Goal: Book appointment/travel/reservation

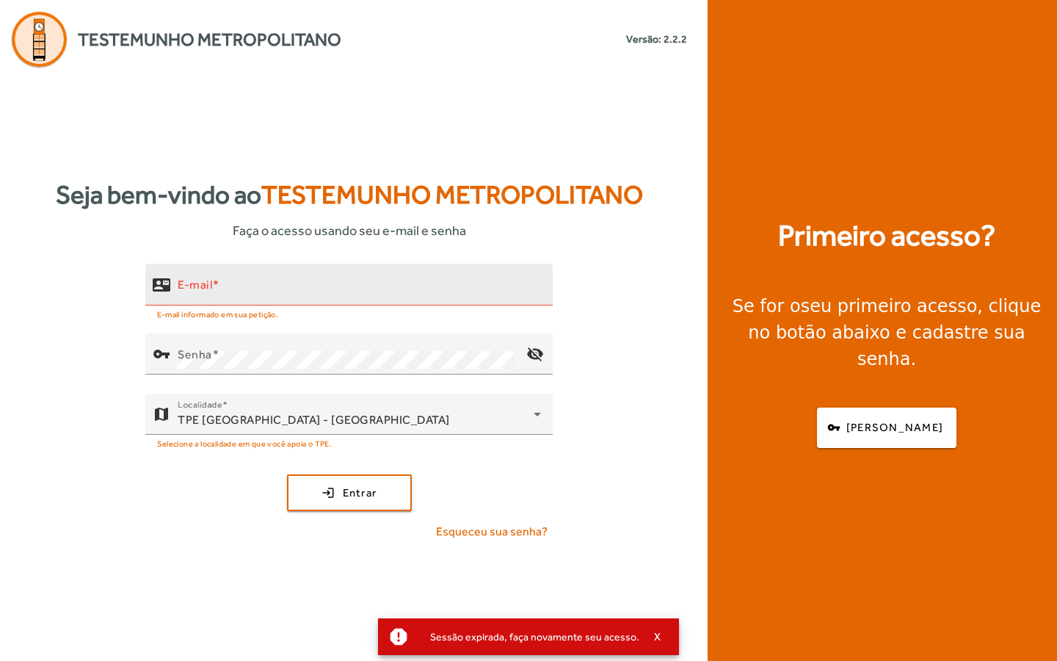
type input "**********"
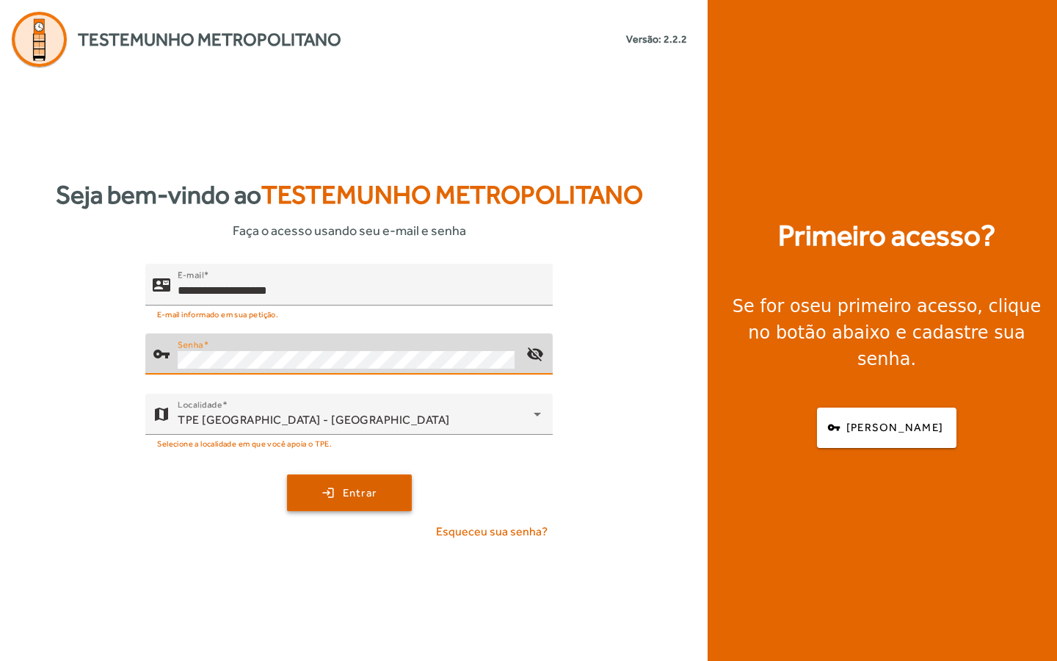
click at [346, 490] on span "Entrar" at bounding box center [360, 493] width 35 height 17
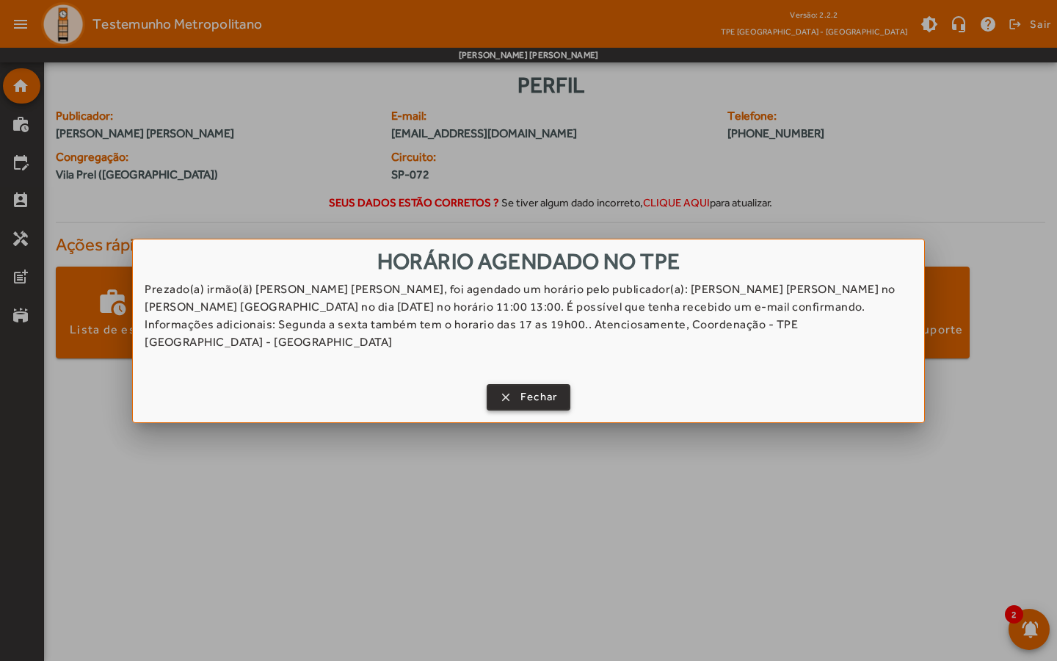
click at [521, 392] on span "Fechar" at bounding box center [539, 396] width 37 height 17
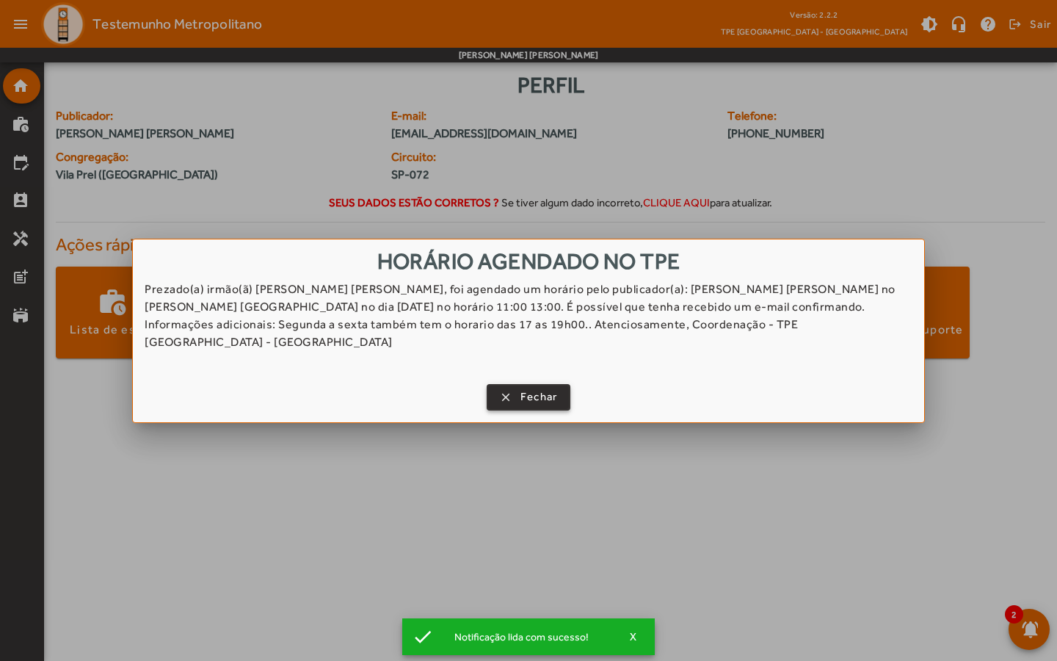
click at [549, 388] on span "Fechar" at bounding box center [539, 396] width 37 height 17
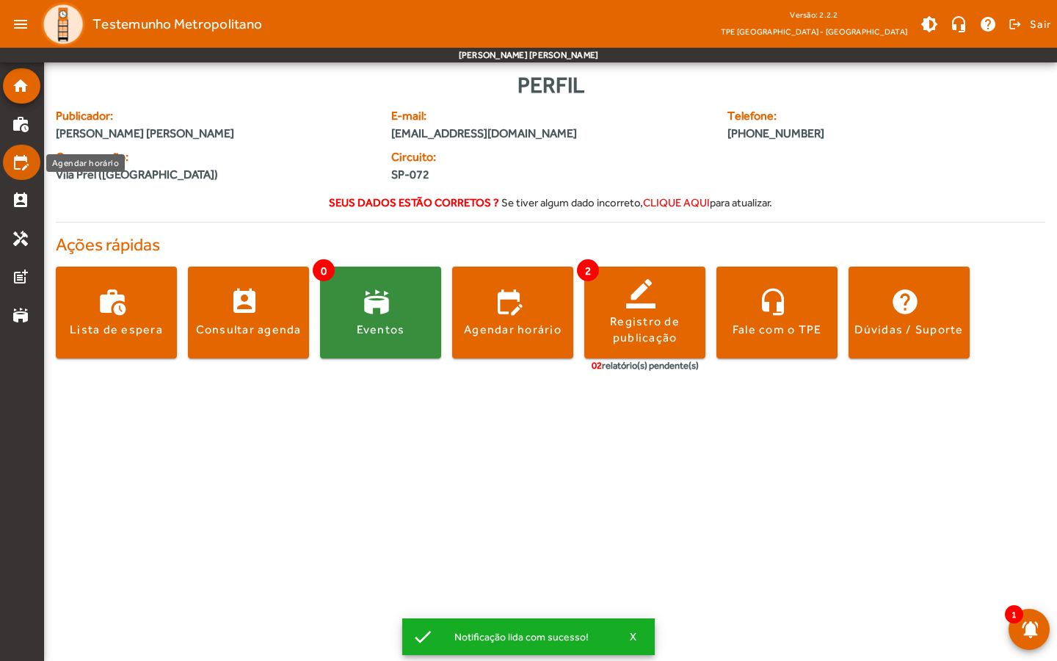
click at [26, 163] on mat-icon "edit_calendar" at bounding box center [21, 162] width 18 height 18
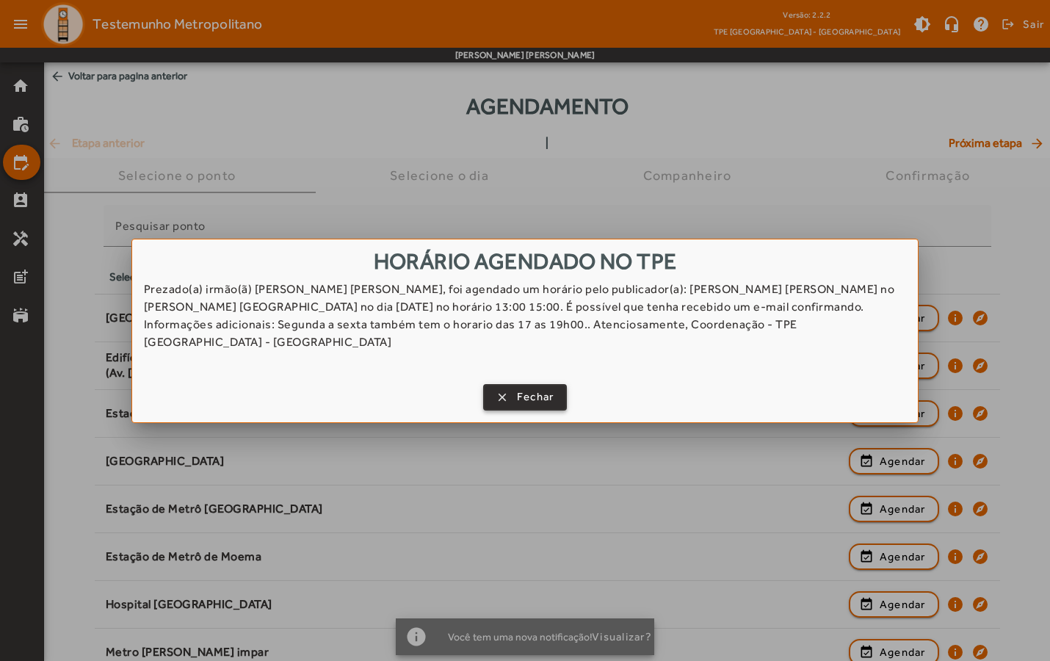
click at [538, 388] on span "Fechar" at bounding box center [535, 396] width 37 height 17
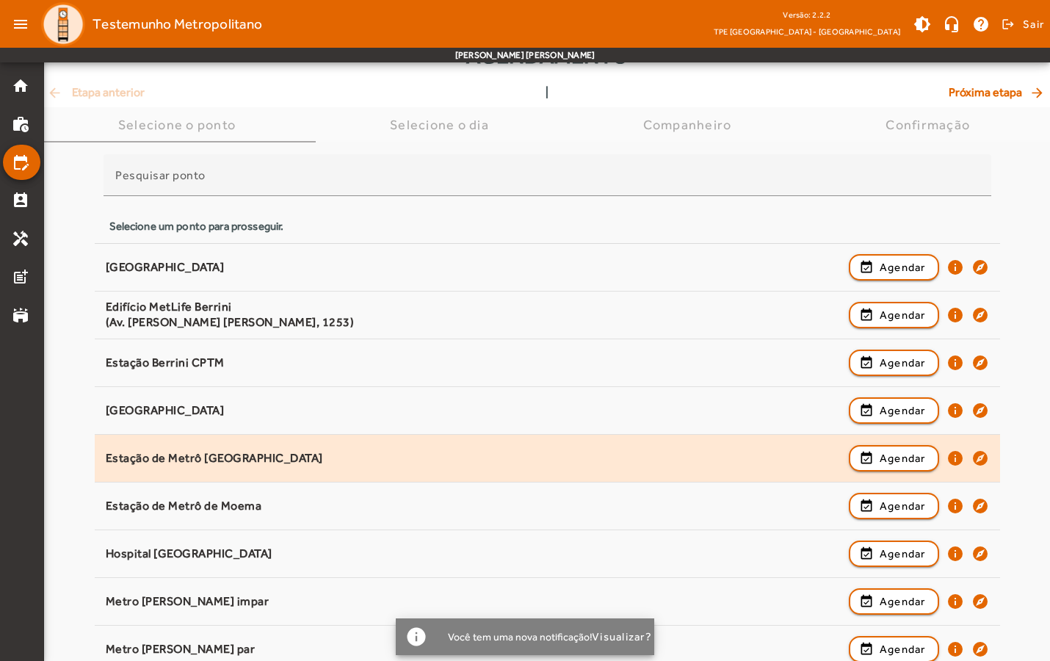
scroll to position [54, 0]
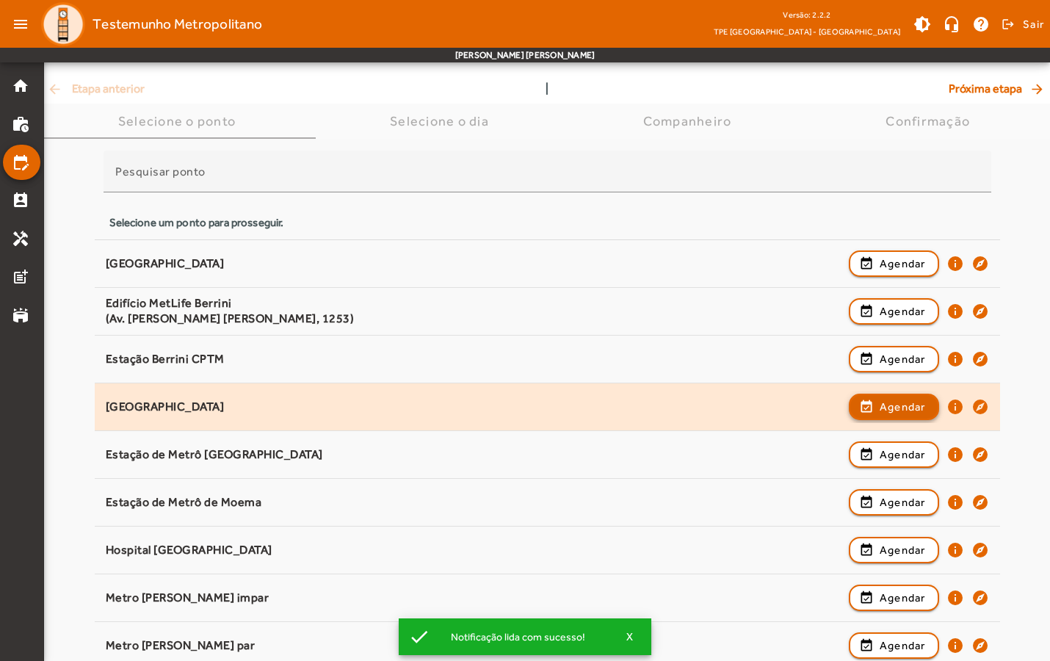
click at [884, 408] on span "Agendar" at bounding box center [903, 407] width 46 height 18
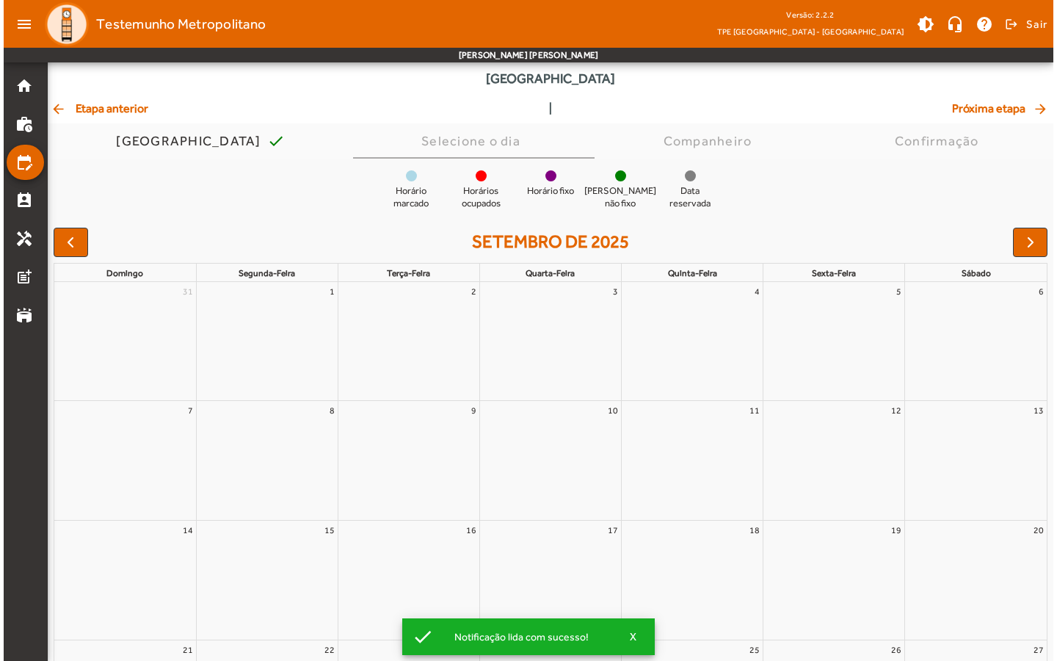
scroll to position [0, 0]
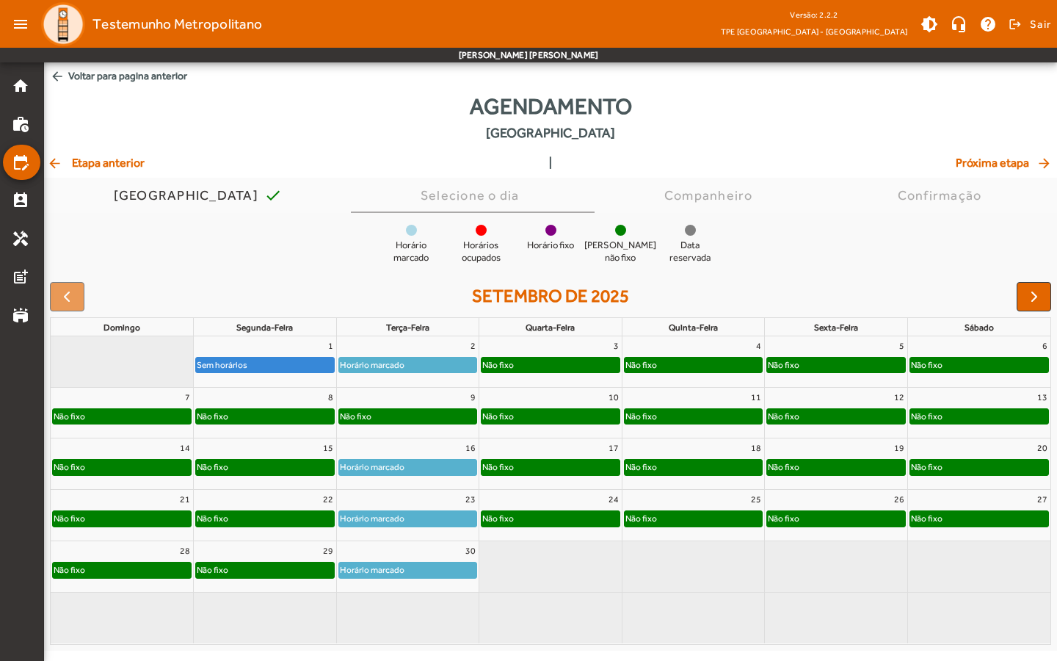
click at [560, 364] on div "Não fixo" at bounding box center [551, 365] width 138 height 15
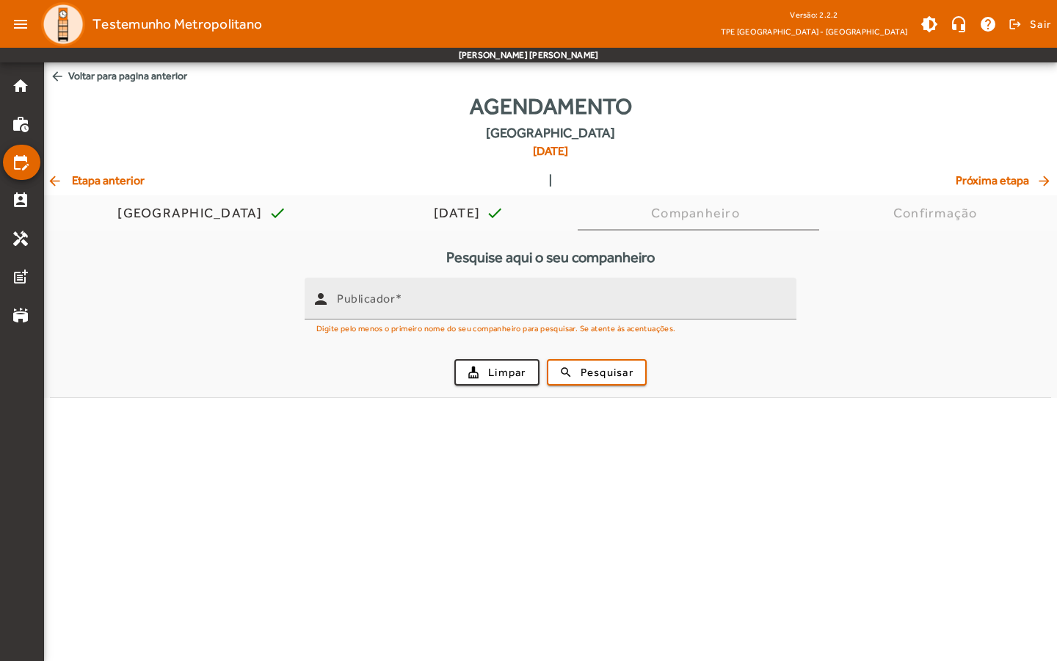
click at [445, 319] on mat-hint "Digite pelo menos o primeiro nome do seu companheiro para pesquisar. Se atente …" at bounding box center [497, 327] width 360 height 16
click at [456, 305] on input "Publicador" at bounding box center [561, 305] width 448 height 18
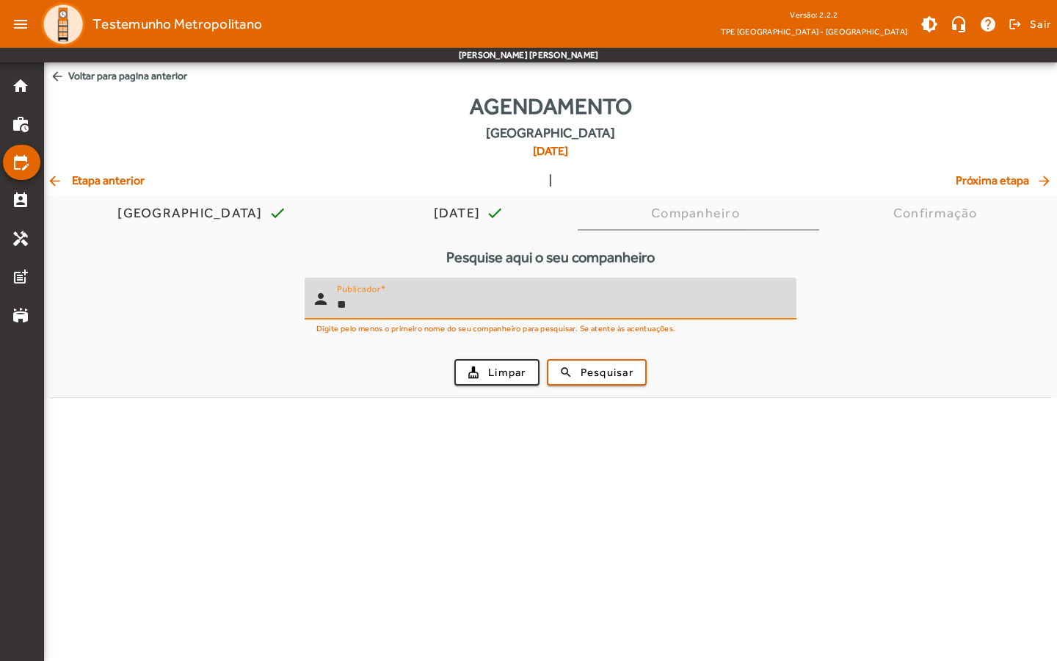
type input "*"
type input "****"
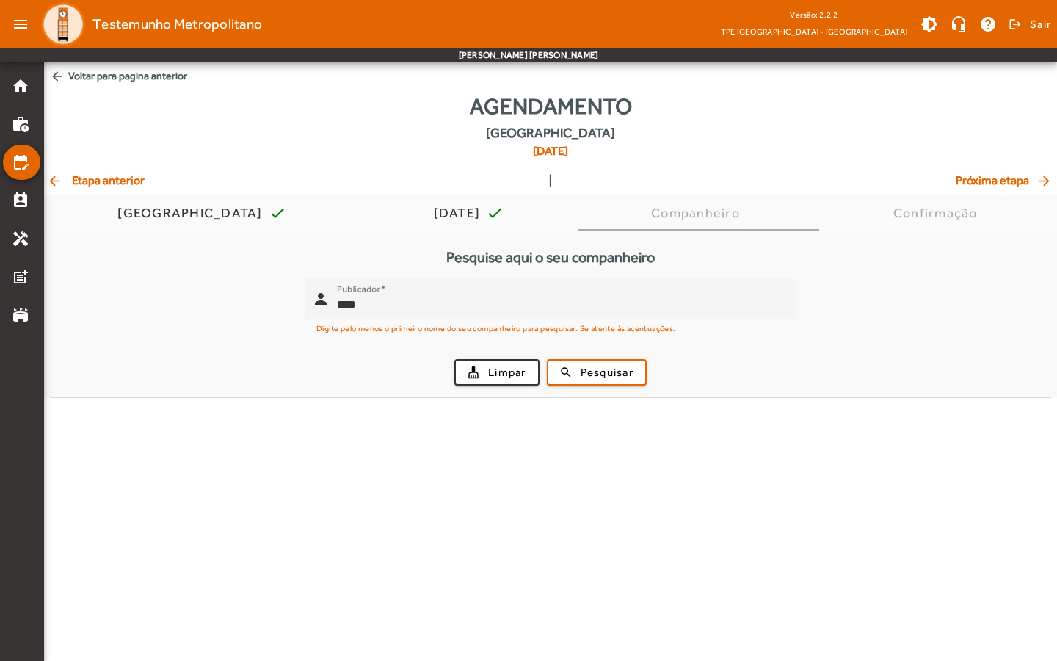
click at [596, 385] on div "cleaning_services Limpar search Pesquisar" at bounding box center [551, 372] width 984 height 50
click at [594, 375] on span "Pesquisar" at bounding box center [607, 372] width 53 height 17
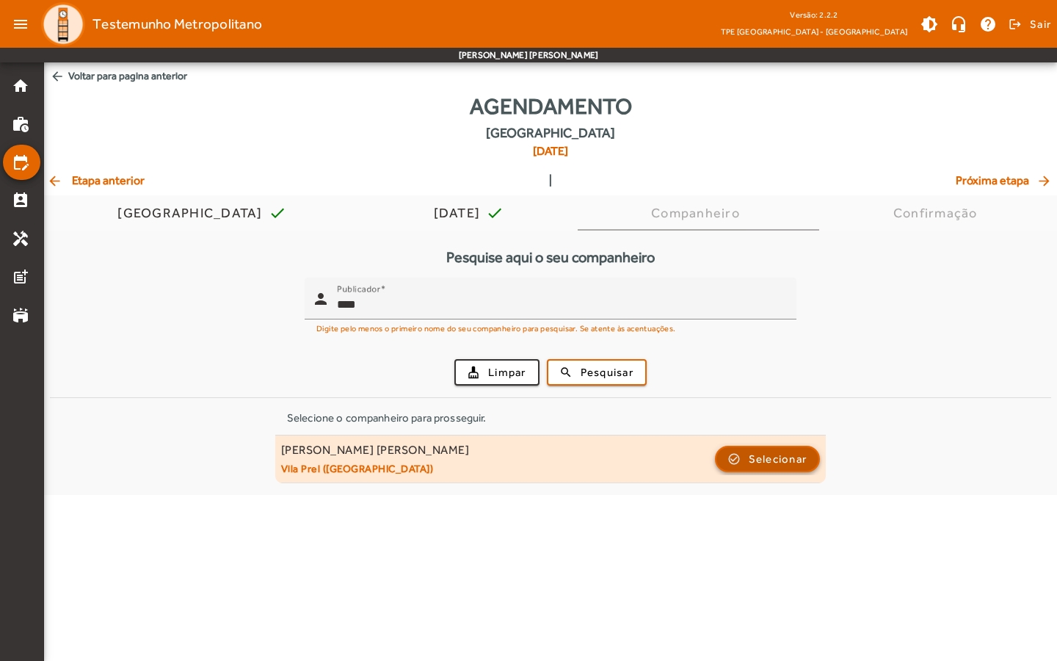
click at [758, 460] on span "Selecionar" at bounding box center [778, 459] width 59 height 18
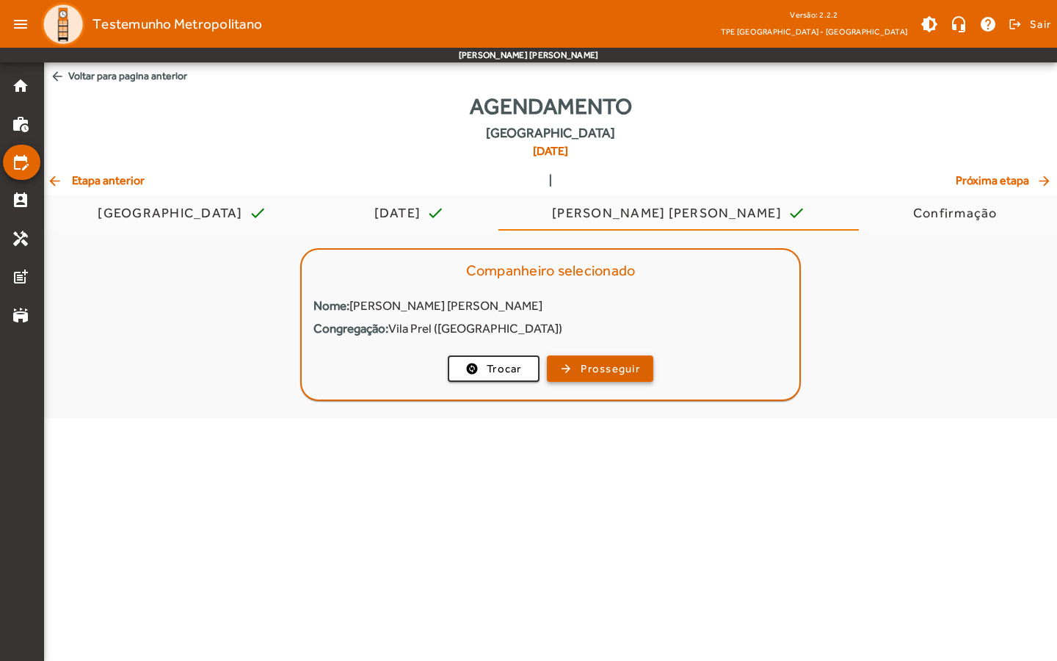
click at [573, 361] on span "button" at bounding box center [601, 368] width 104 height 35
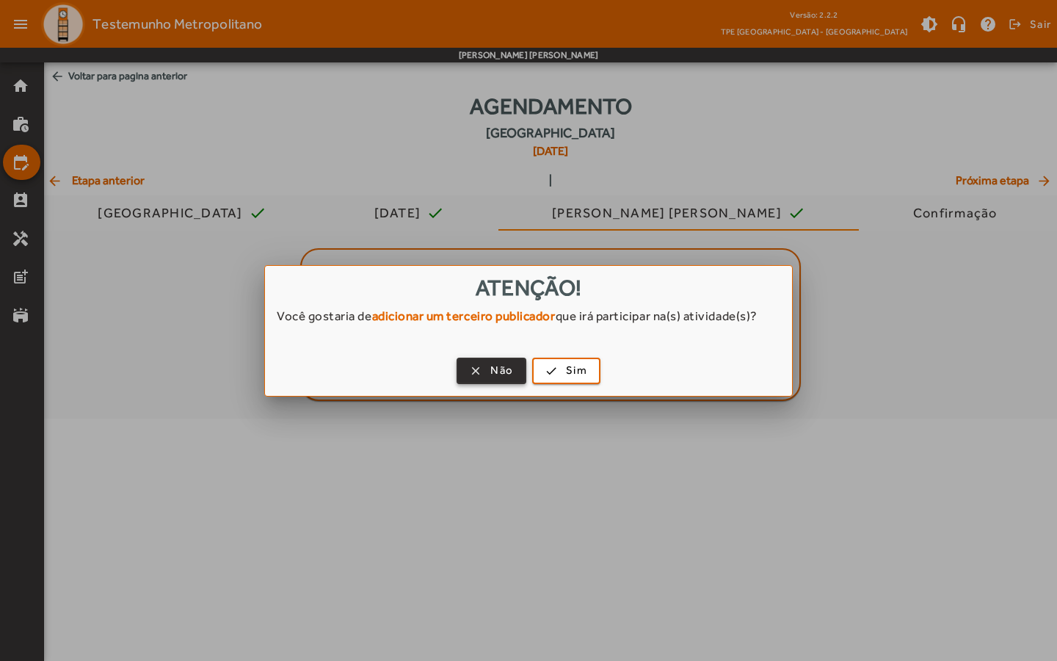
click at [503, 377] on span "Não" at bounding box center [502, 370] width 23 height 17
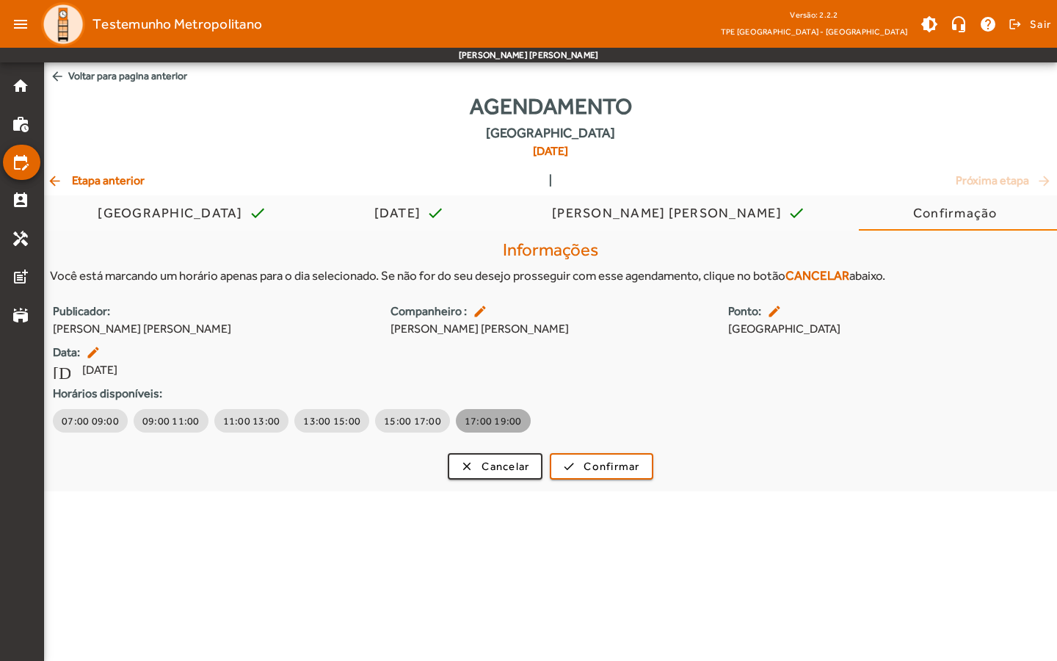
click at [476, 411] on button "17:00 19:00" at bounding box center [493, 420] width 75 height 23
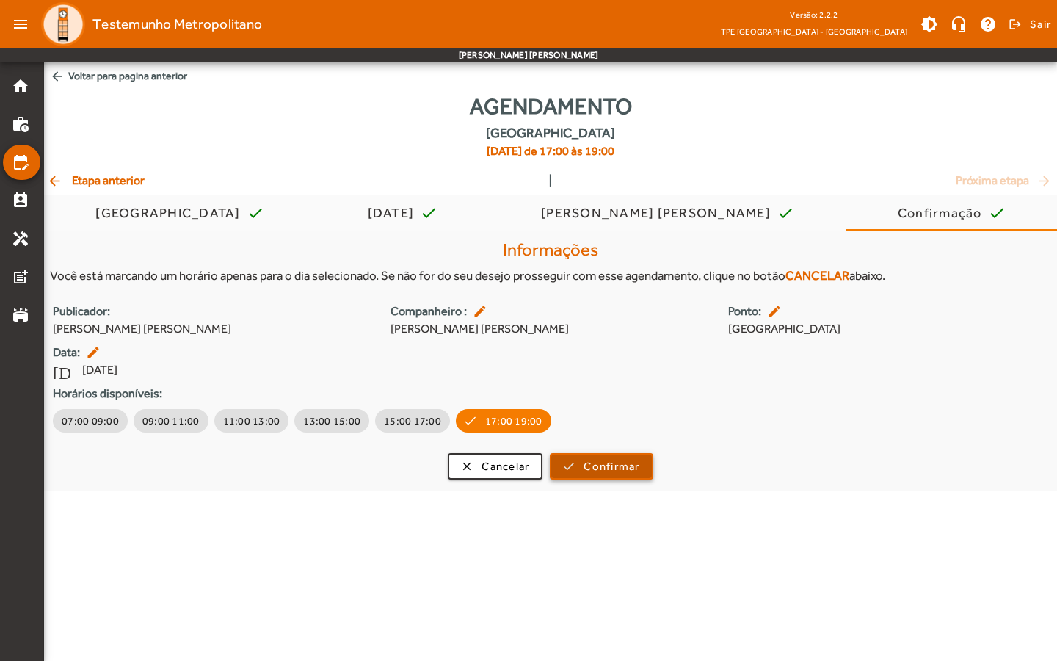
click at [653, 458] on button "check Confirmar" at bounding box center [601, 466] width 103 height 26
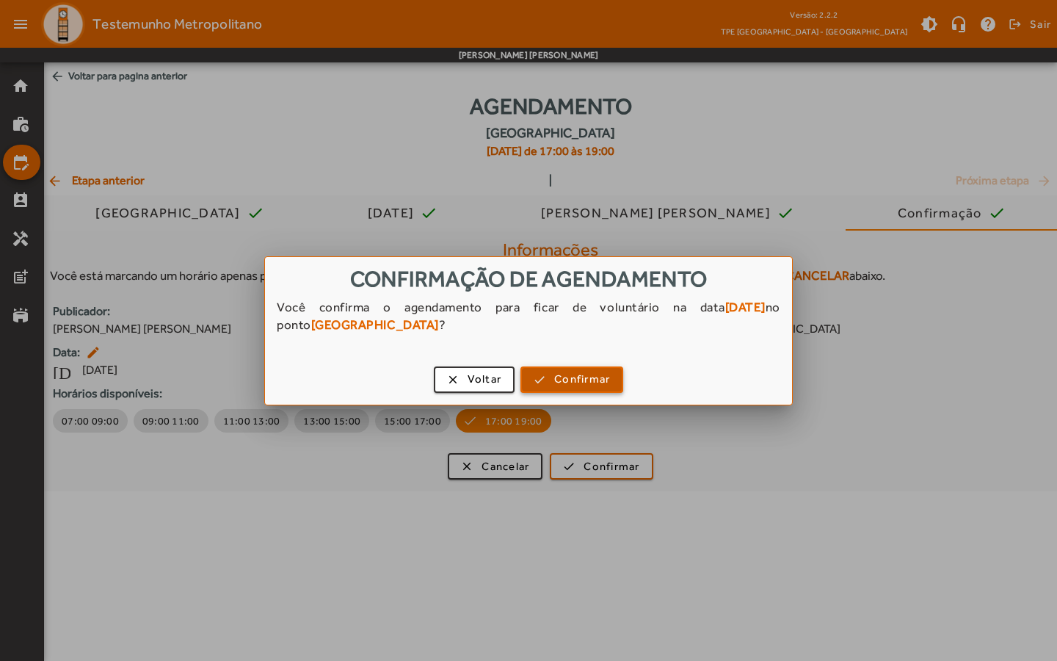
click at [596, 378] on span "Confirmar" at bounding box center [582, 379] width 56 height 17
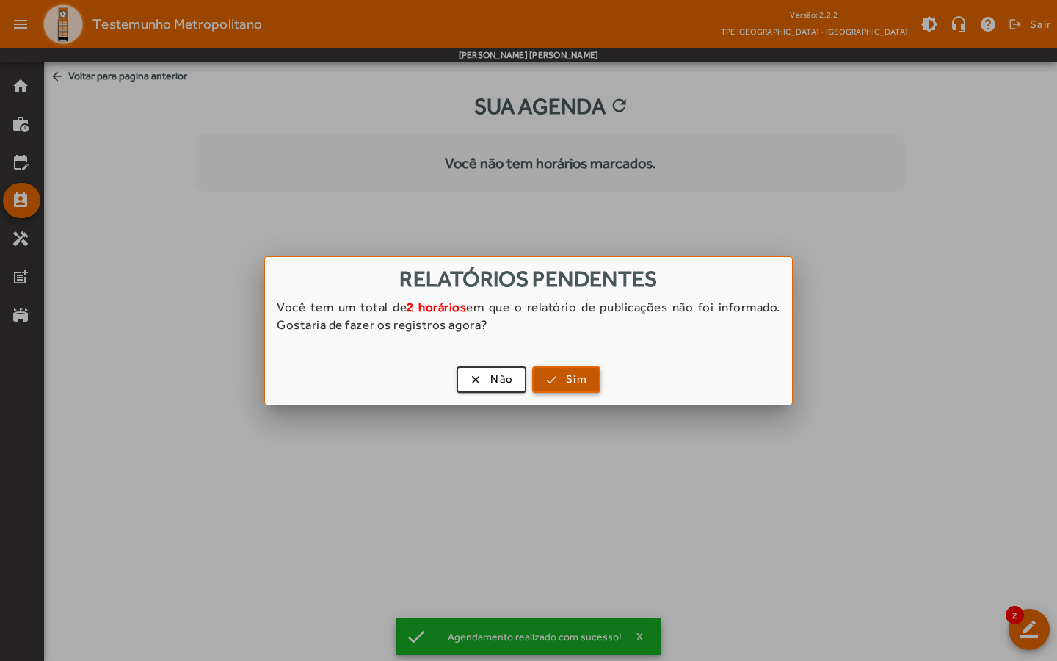
click at [565, 386] on span "button" at bounding box center [566, 379] width 65 height 35
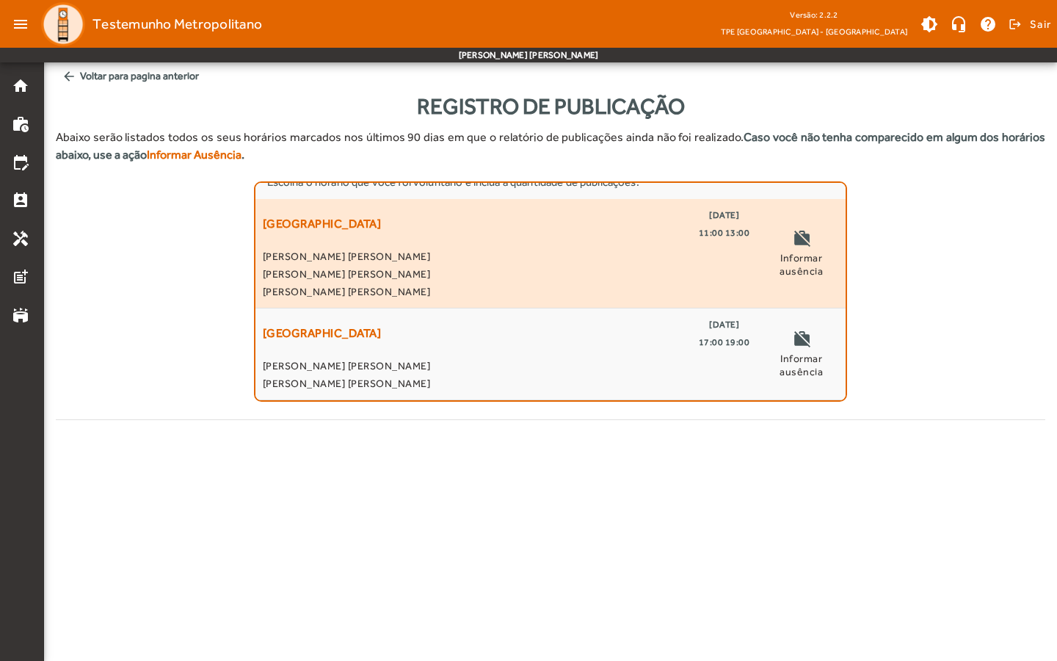
click at [610, 231] on div "[GEOGRAPHIC_DATA] [DATE] 11:00 13:00" at bounding box center [507, 223] width 488 height 35
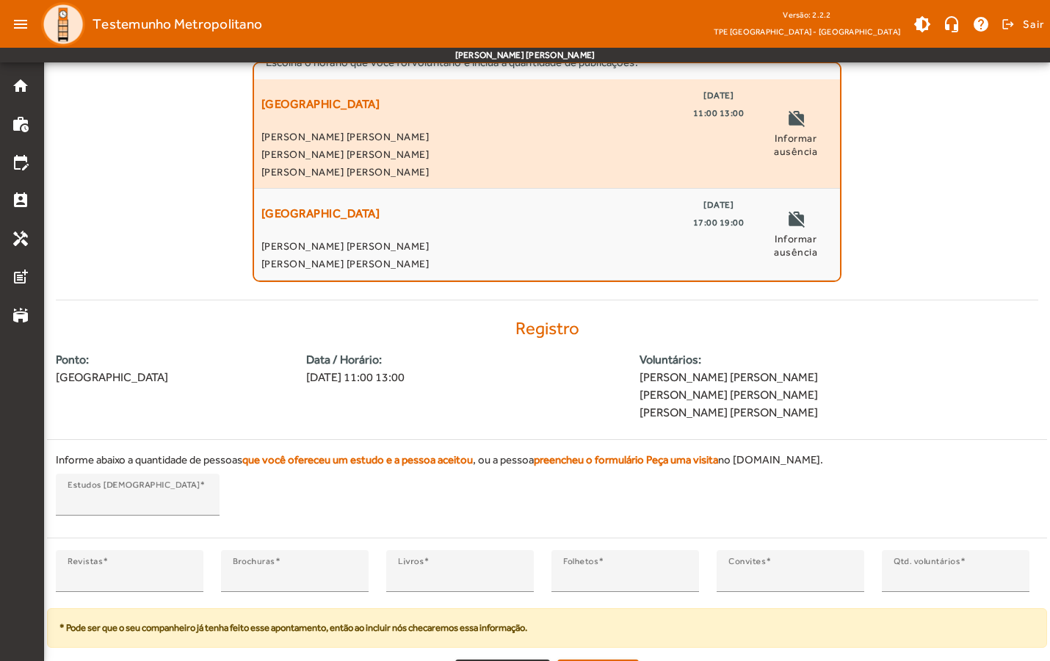
scroll to position [148, 0]
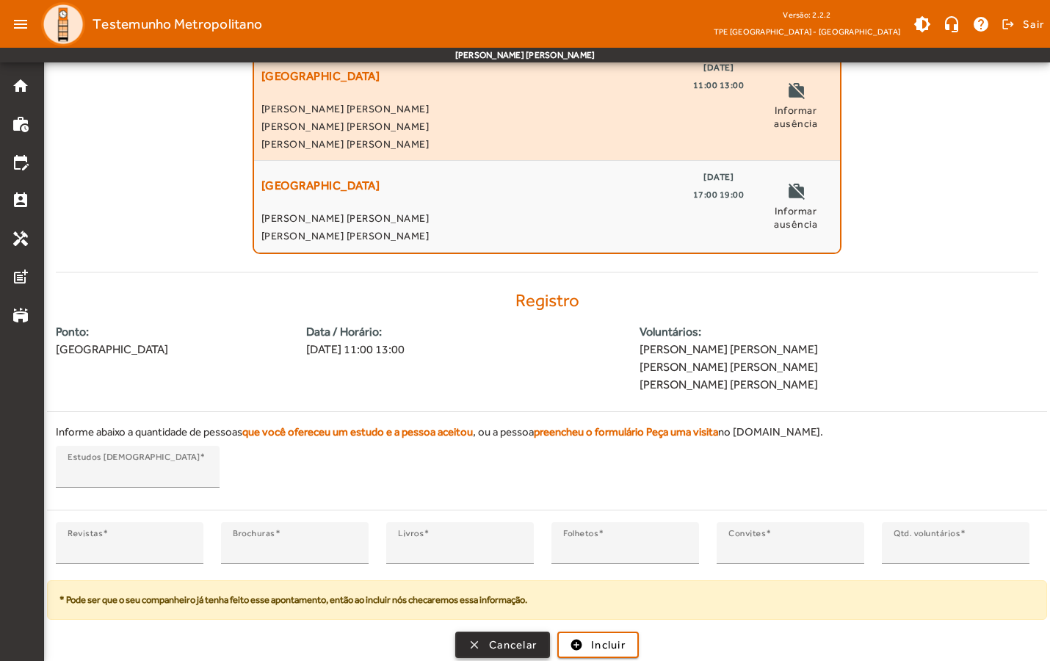
click at [501, 645] on span "Cancelar" at bounding box center [513, 645] width 48 height 17
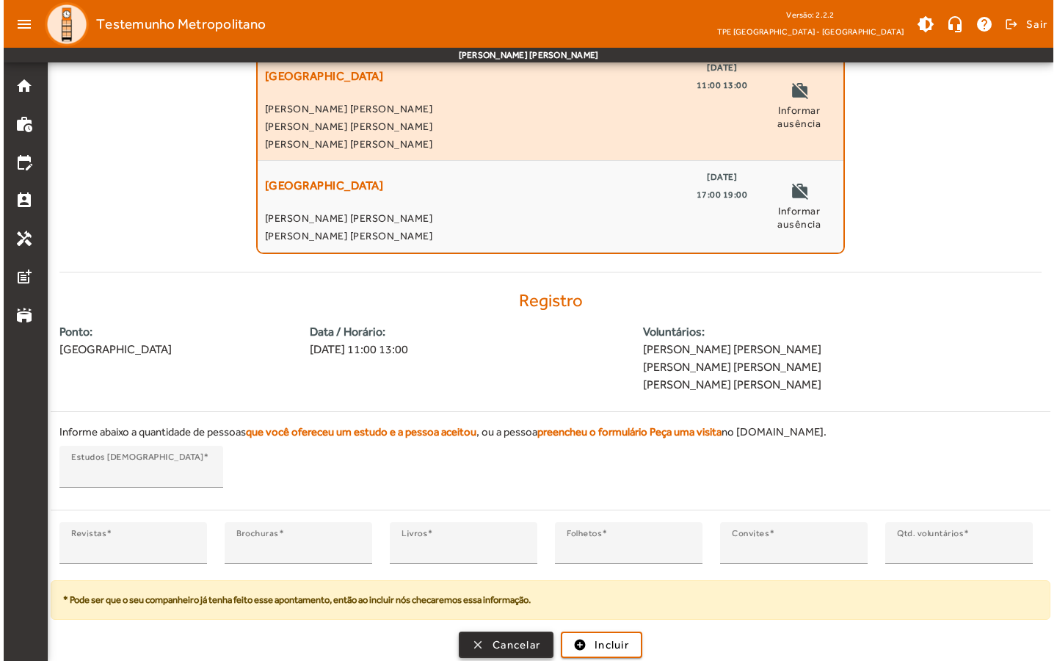
scroll to position [0, 0]
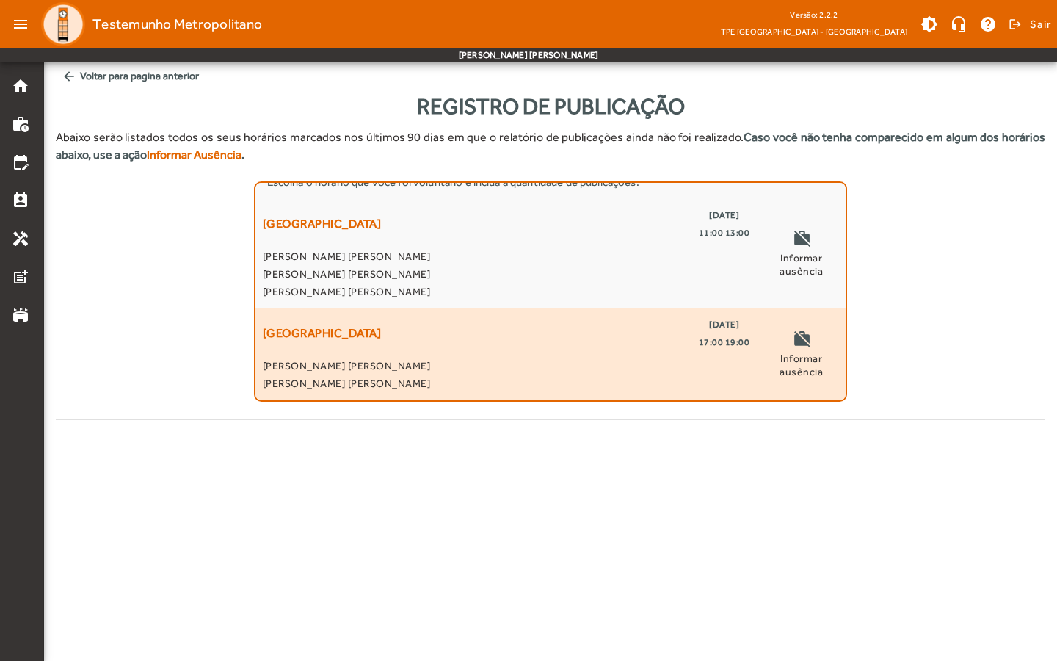
click at [671, 361] on span "[PERSON_NAME] [PERSON_NAME]" at bounding box center [507, 366] width 488 height 18
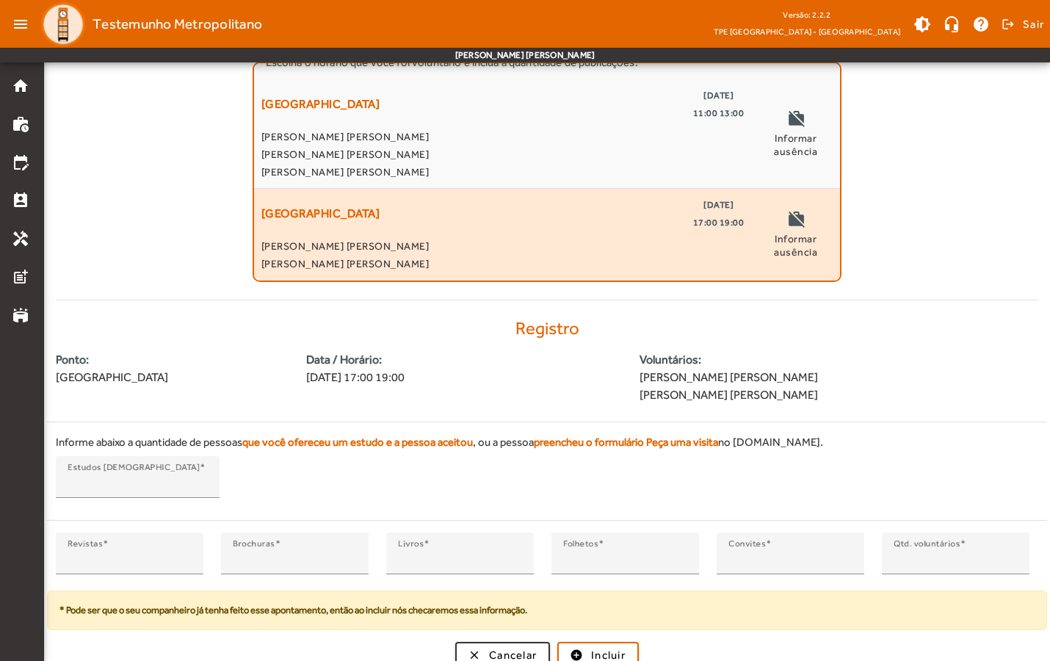
scroll to position [130, 0]
